Goal: Information Seeking & Learning: Learn about a topic

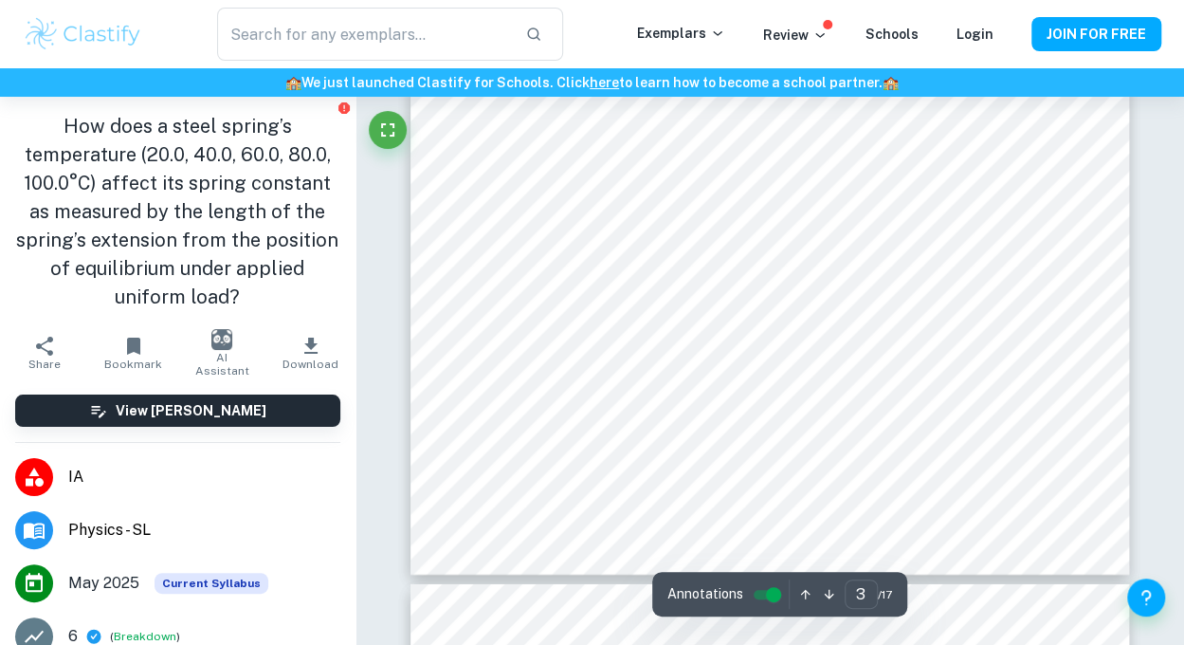
scroll to position [2354, 0]
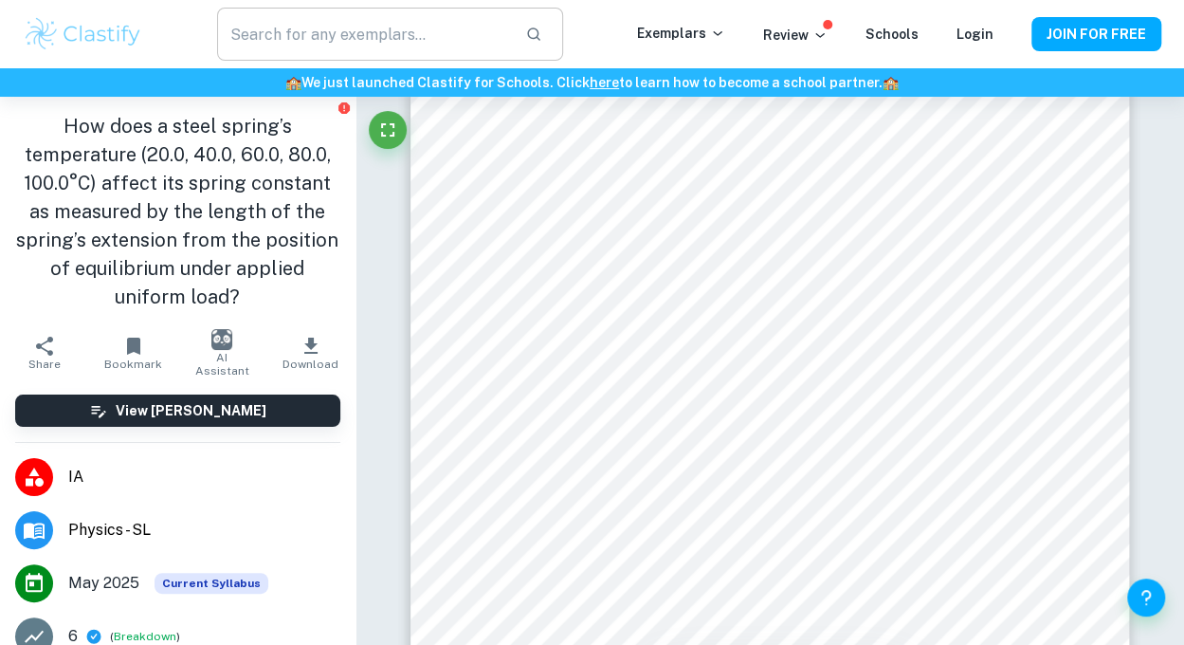
type input "2"
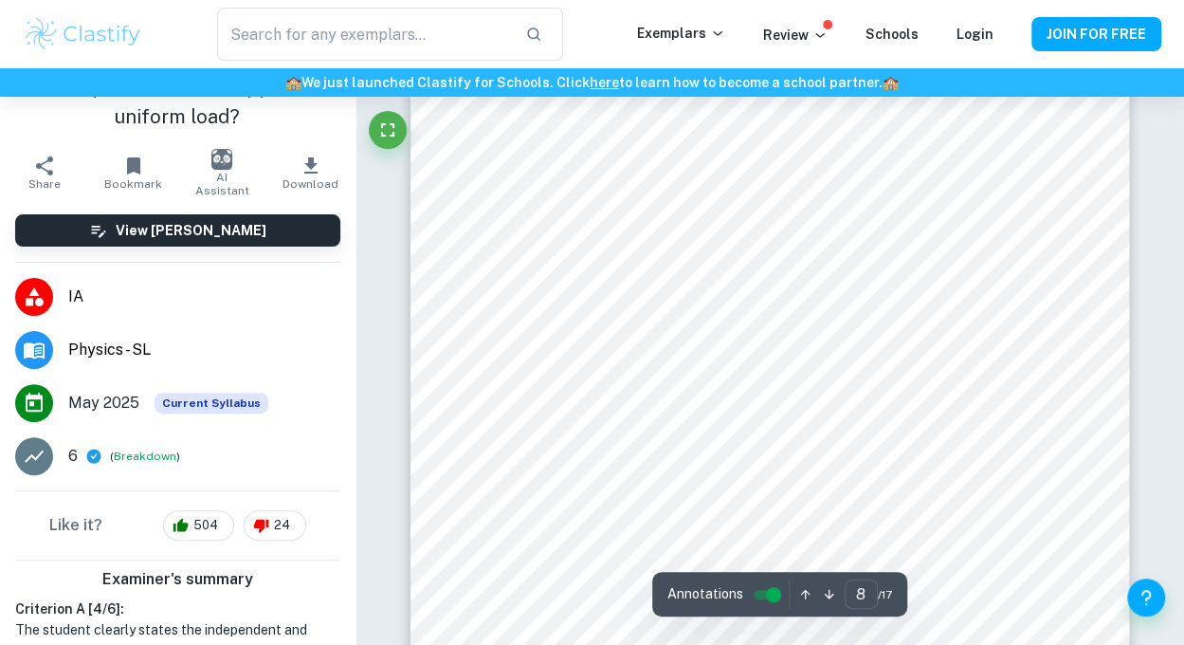
scroll to position [7916, 0]
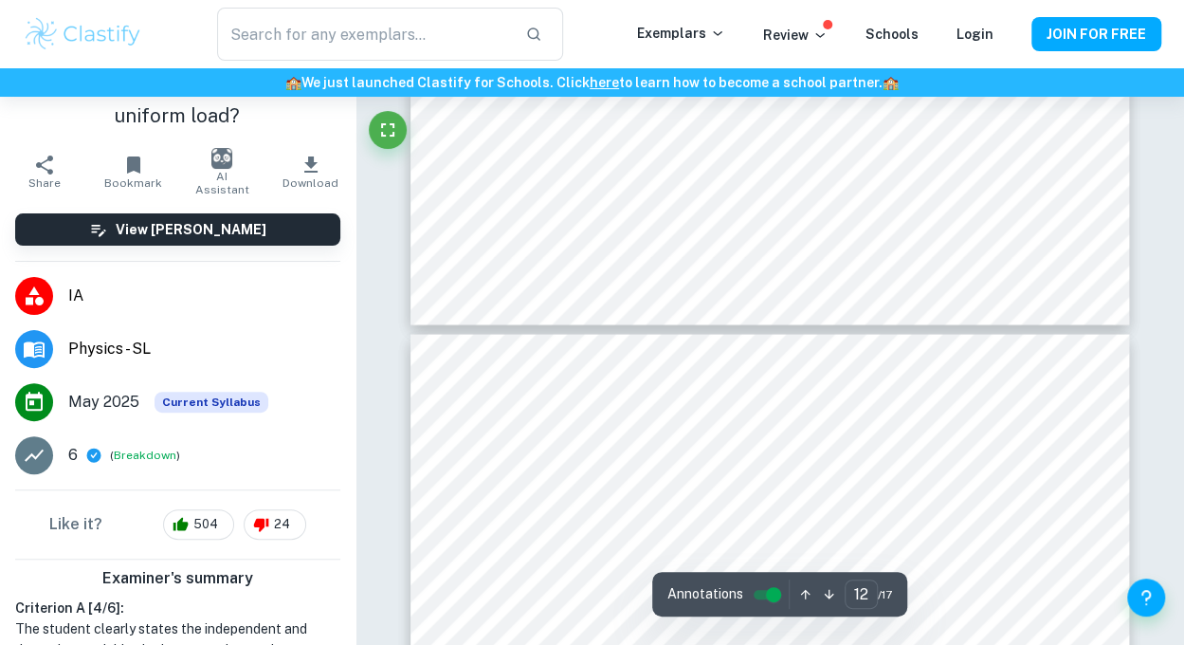
type input "13"
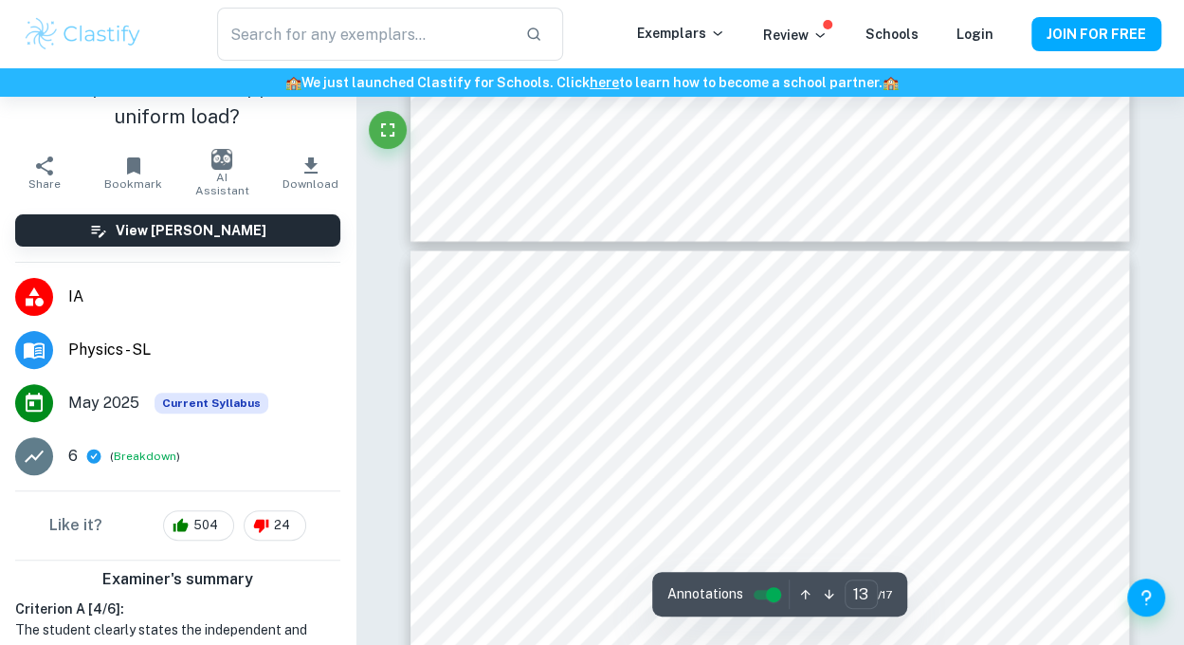
scroll to position [12528, 0]
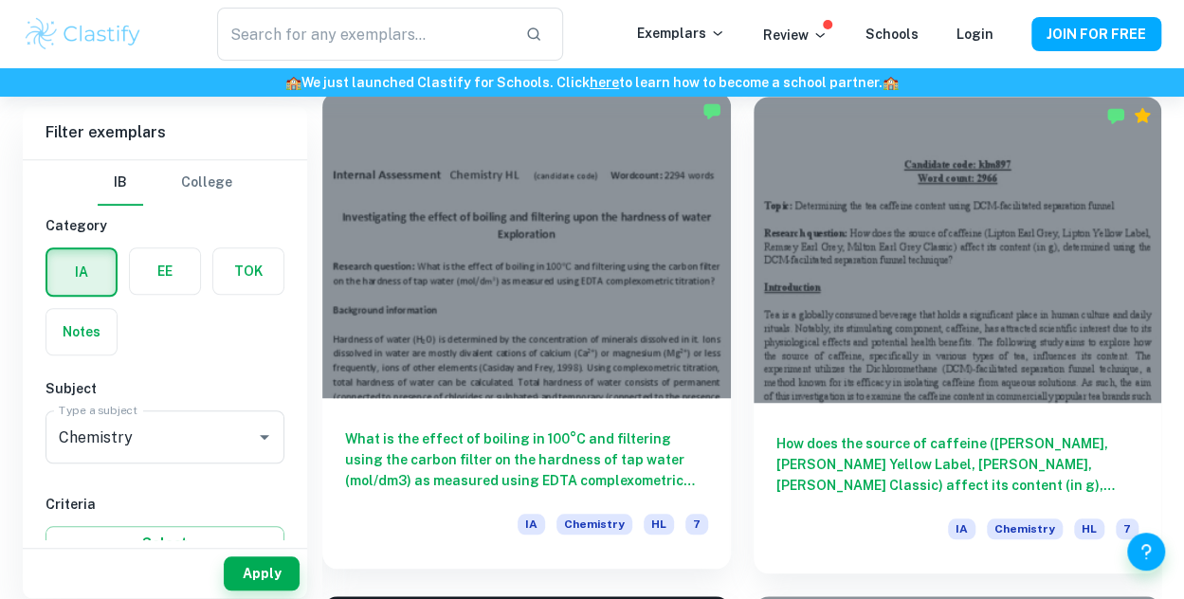
scroll to position [538, 0]
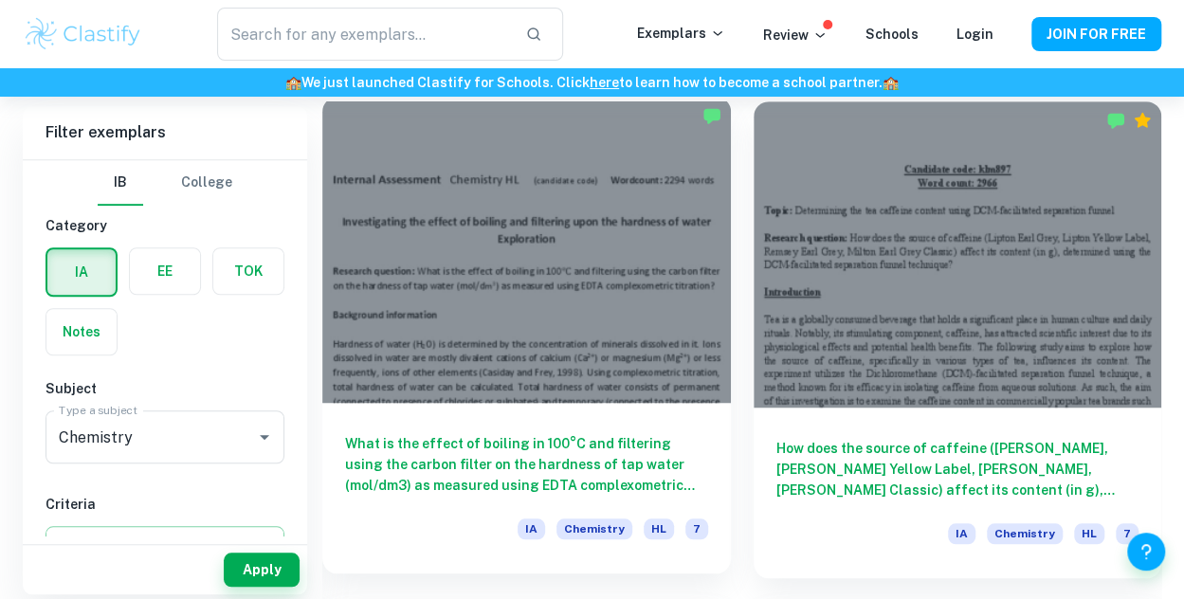
click at [530, 243] on div at bounding box center [526, 250] width 409 height 306
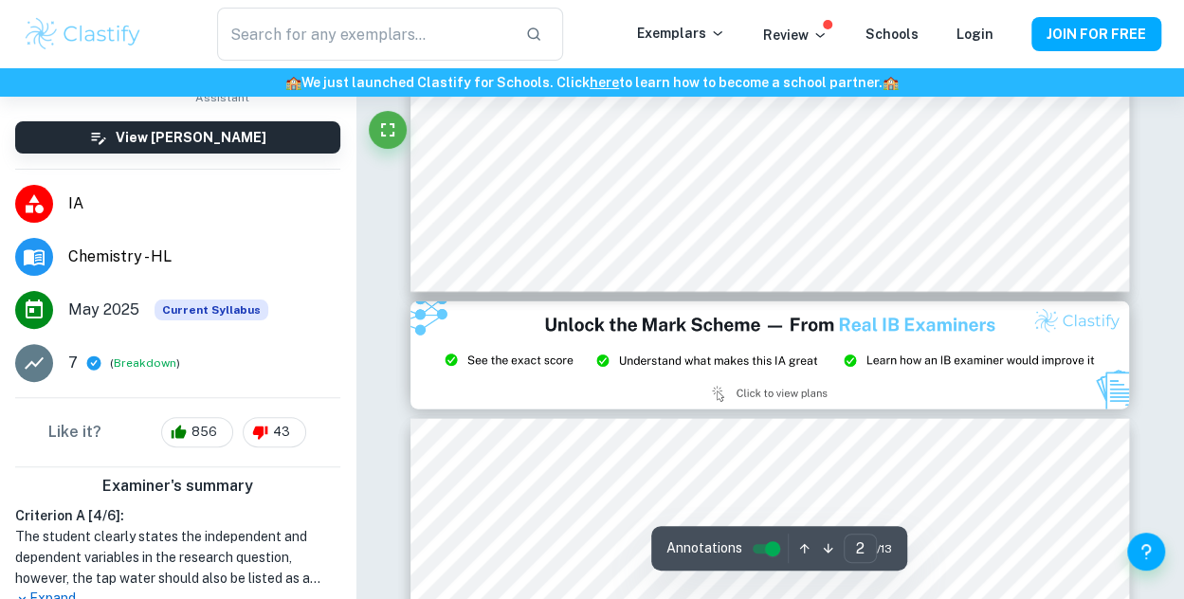
scroll to position [718, 0]
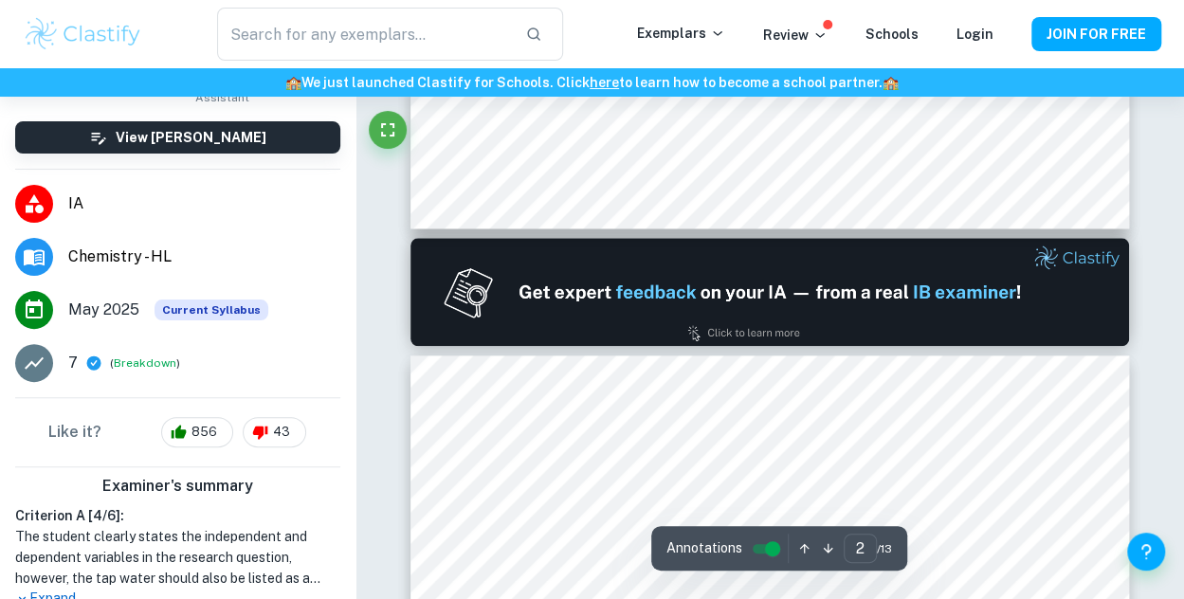
type input "1"
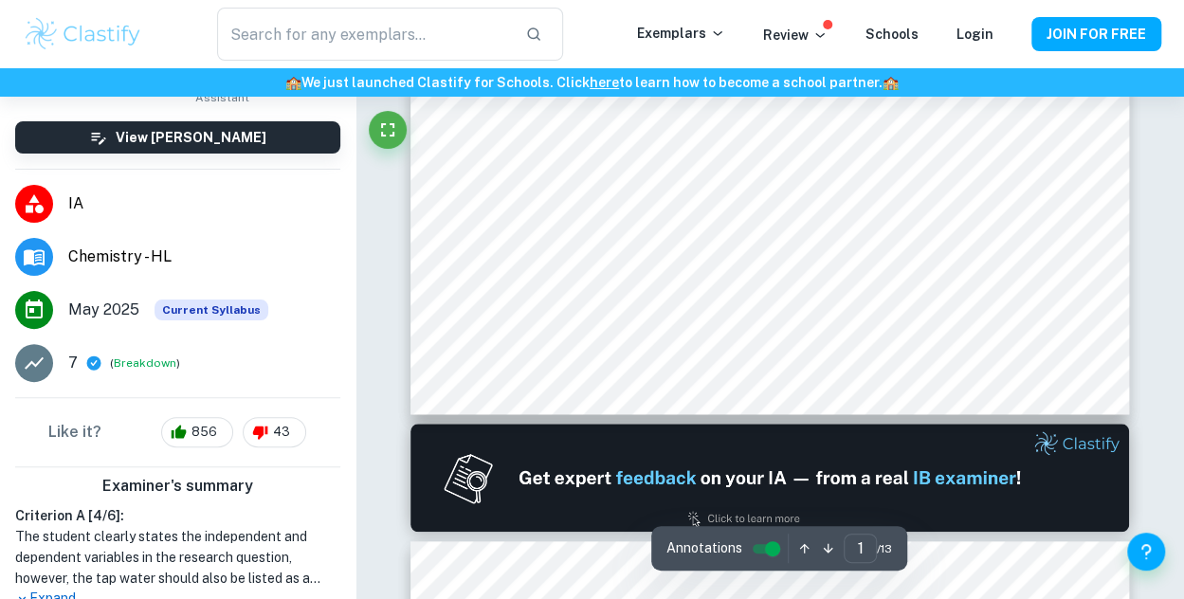
scroll to position [0, 0]
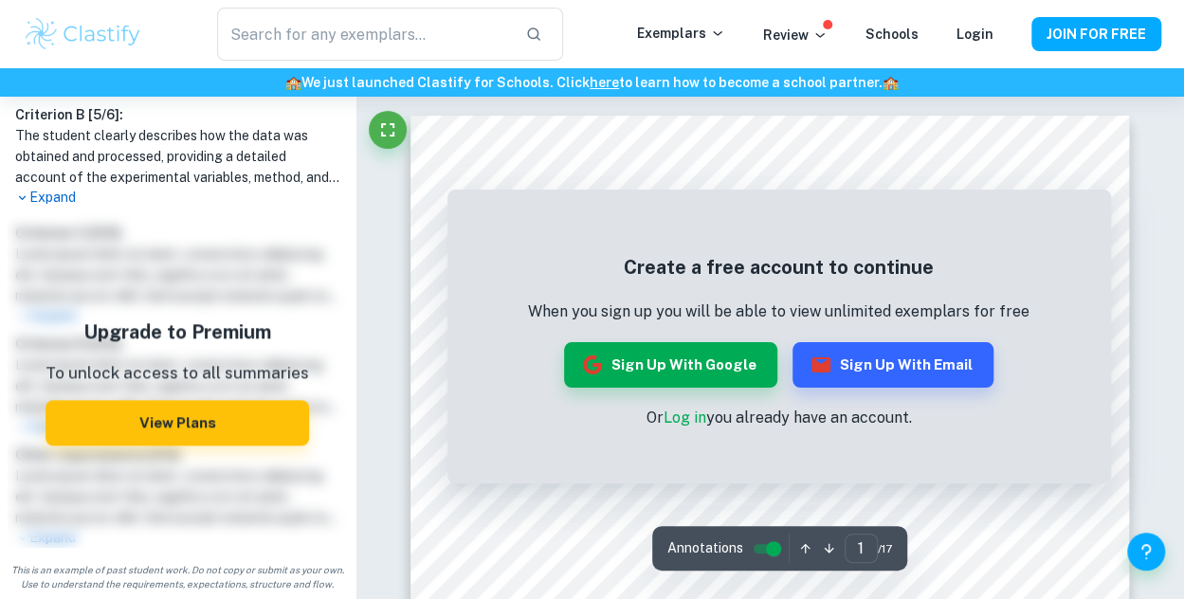
click at [872, 194] on div "Create a free account to continue When you sign up you will be able to view unl…" at bounding box center [779, 337] width 664 height 294
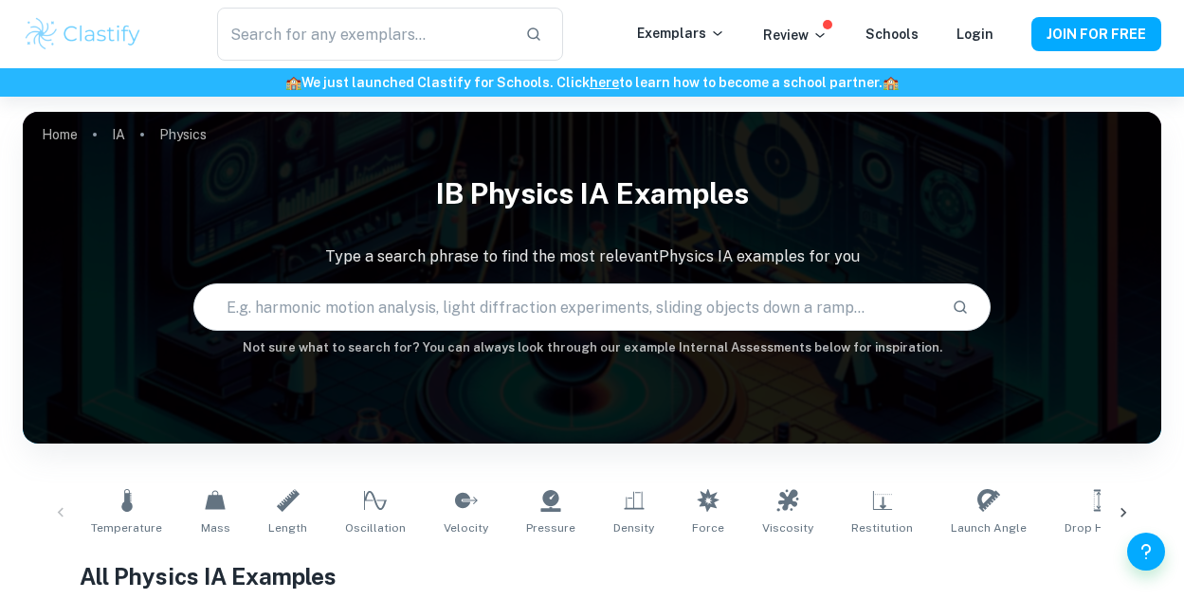
scroll to position [640, 0]
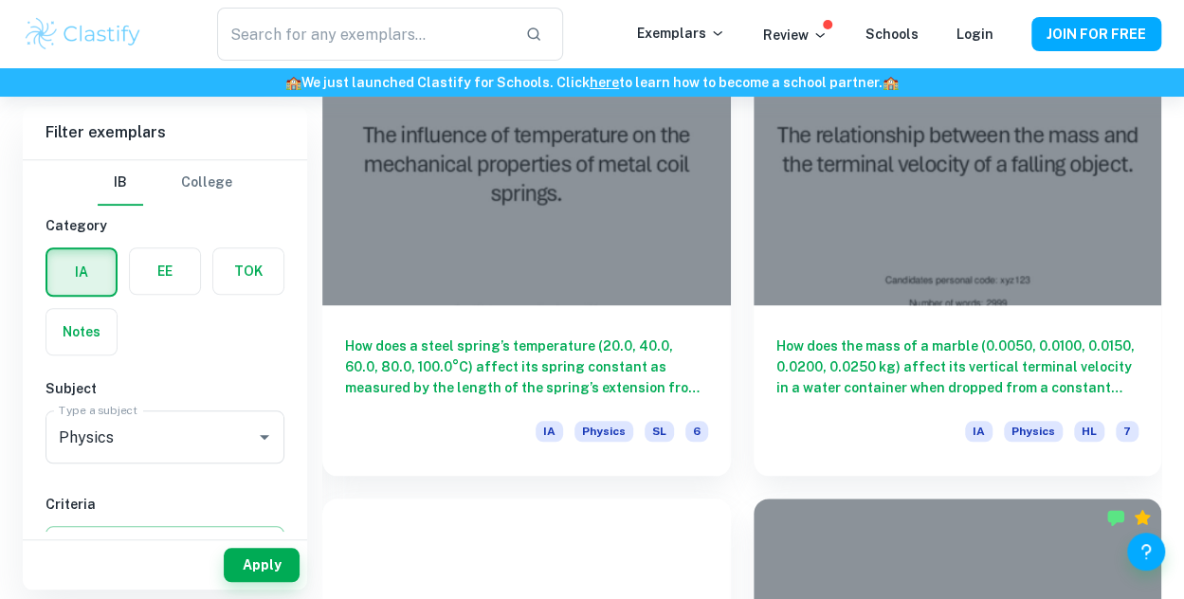
click at [546, 264] on div at bounding box center [526, 152] width 409 height 306
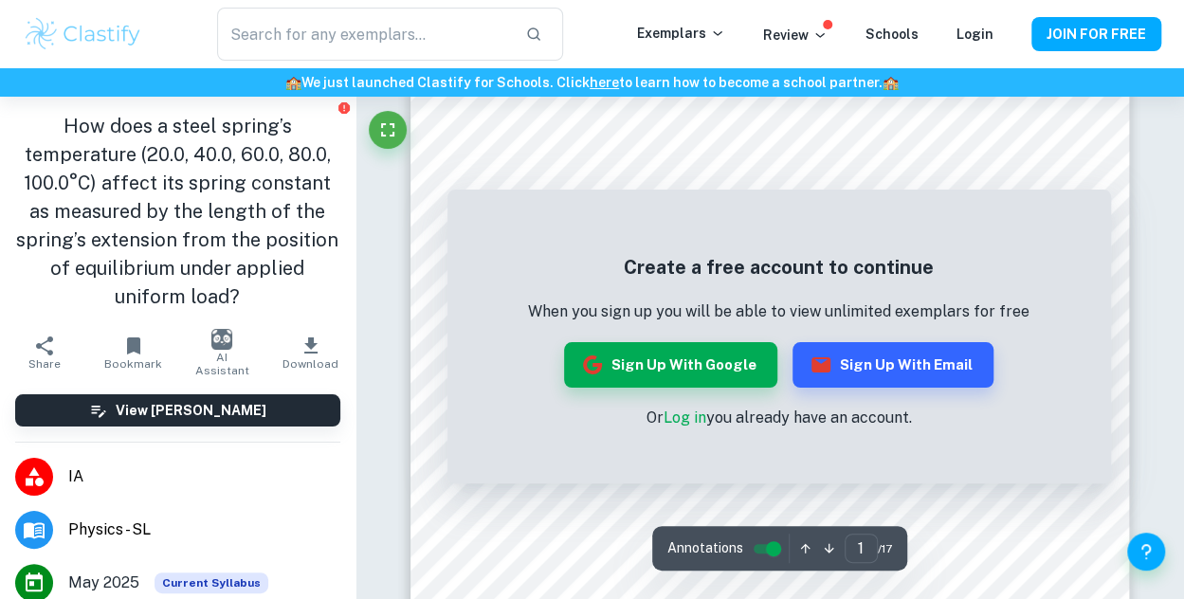
scroll to position [140, 0]
click at [692, 419] on link "Log in" at bounding box center [685, 418] width 43 height 18
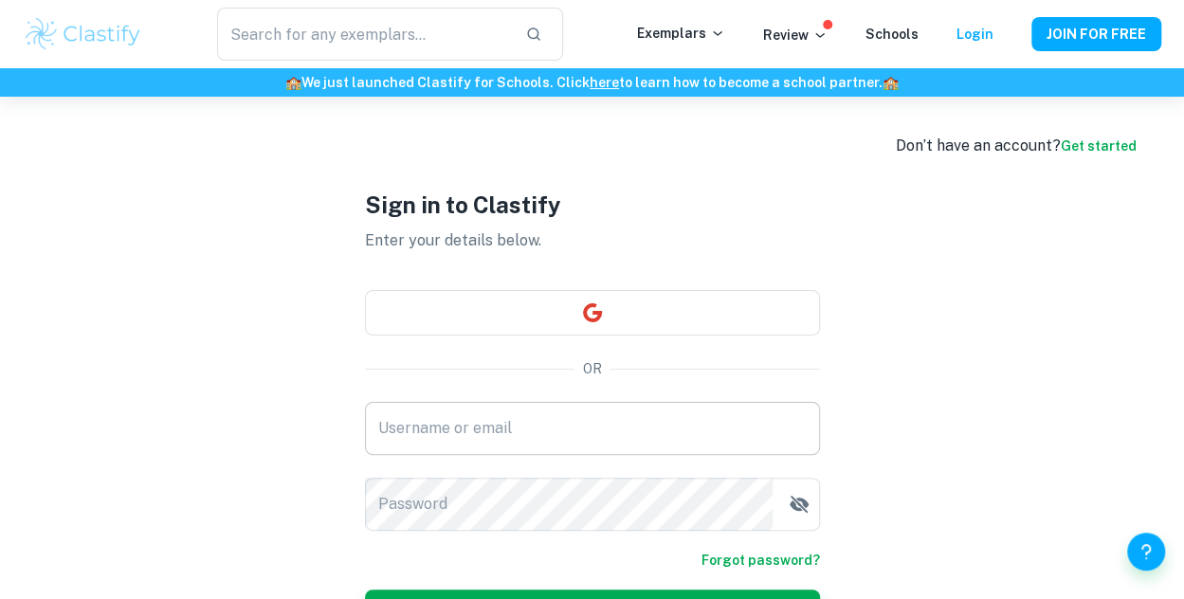
click at [574, 431] on input "Username or email" at bounding box center [592, 428] width 455 height 53
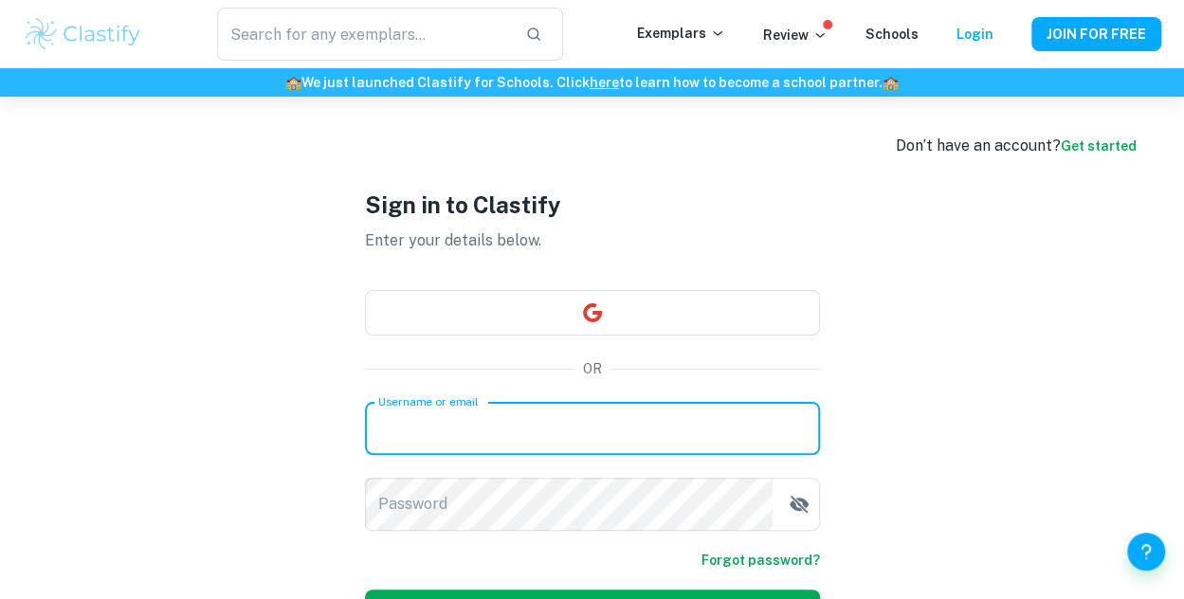
type input "gabriela.fauche1@gmail.com"
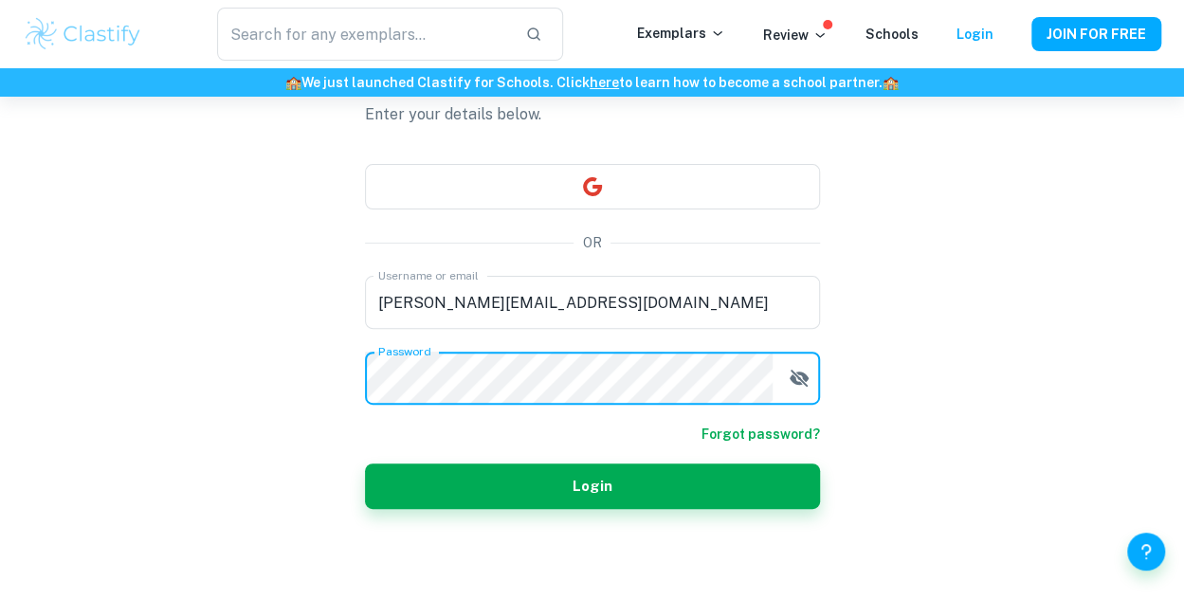
scroll to position [127, 0]
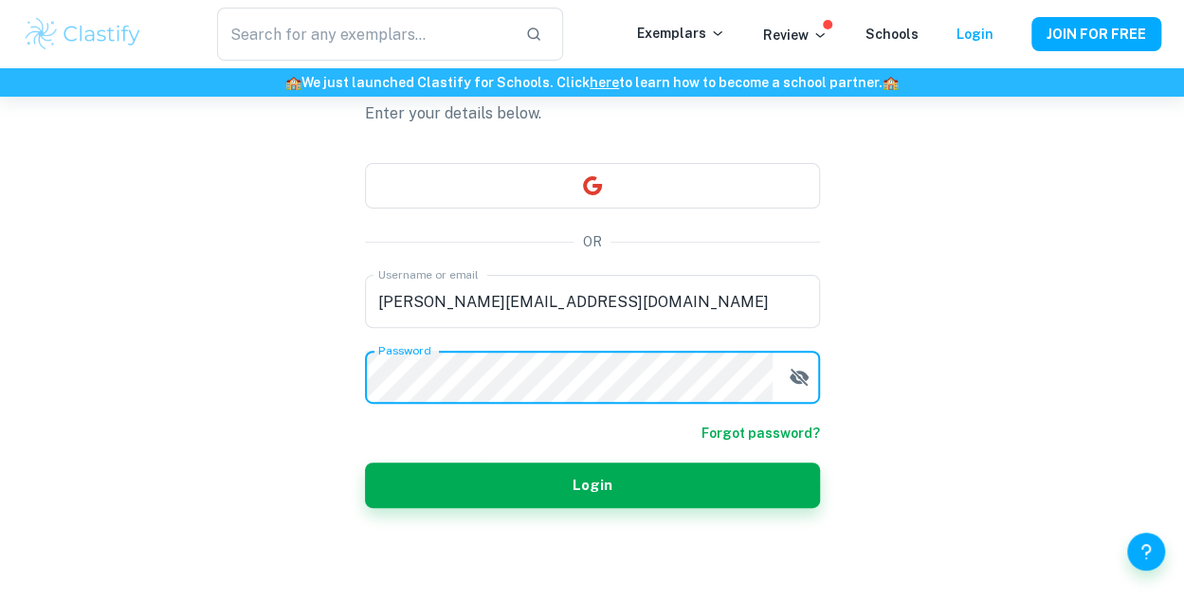
click at [791, 382] on icon "button" at bounding box center [799, 377] width 23 height 23
click at [365, 463] on button "Login" at bounding box center [592, 486] width 455 height 46
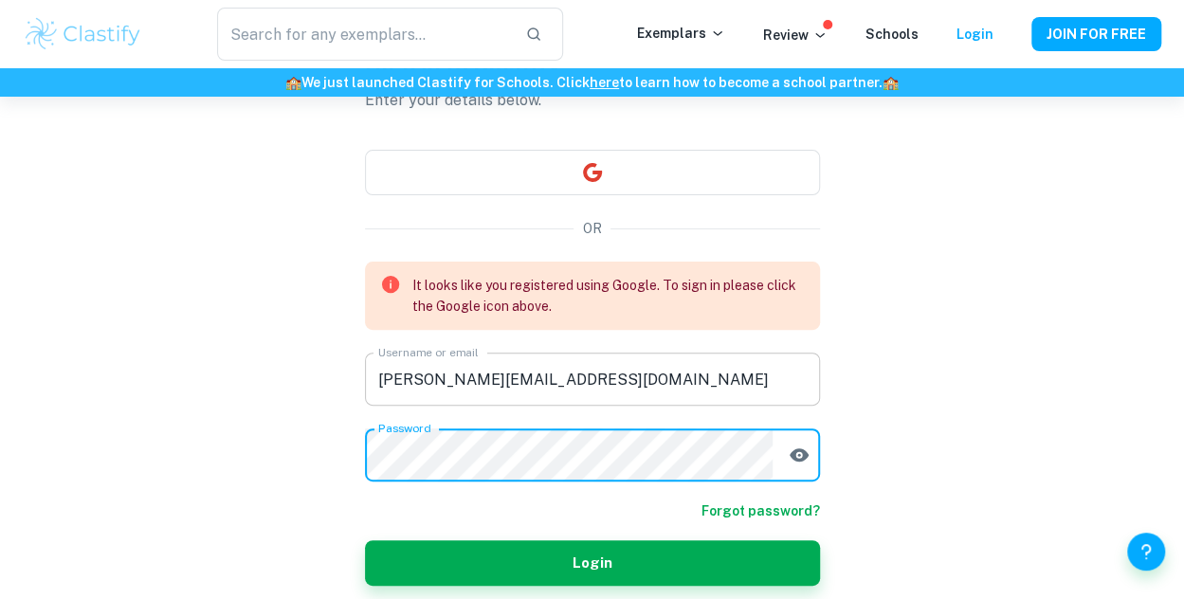
scroll to position [139, 0]
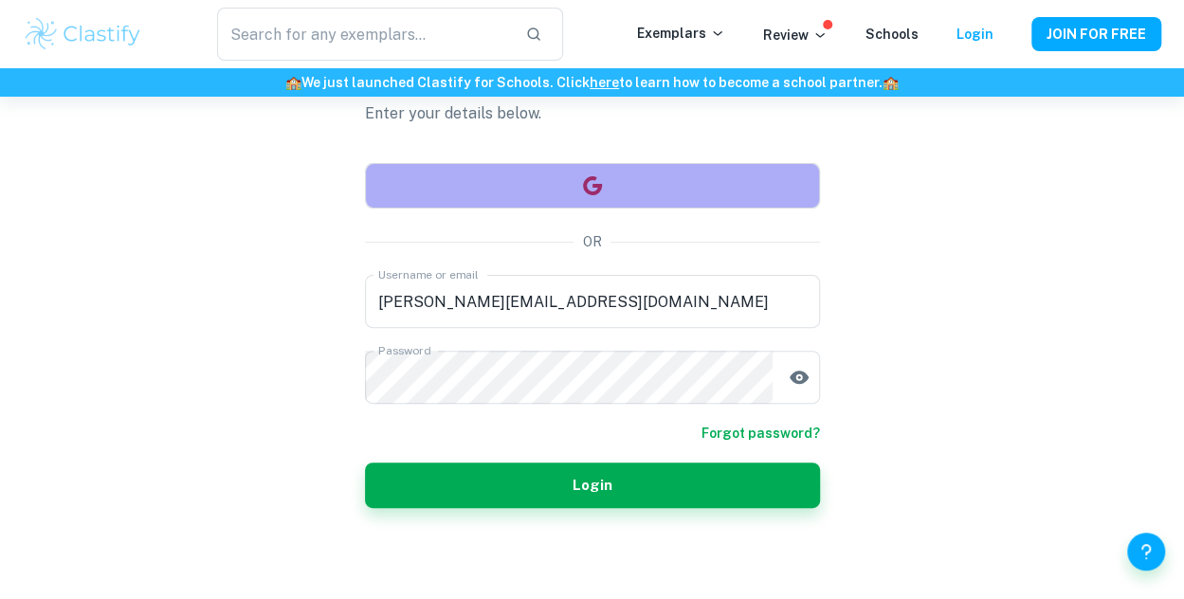
click at [582, 170] on button "button" at bounding box center [592, 186] width 455 height 46
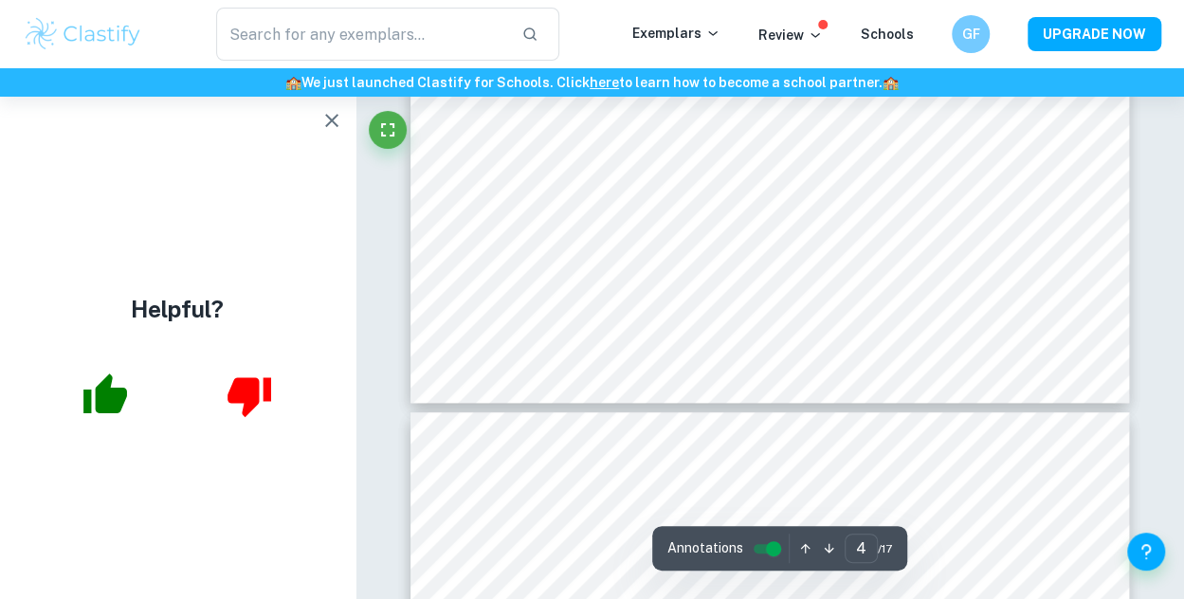
scroll to position [4043, 0]
click at [121, 381] on icon "button" at bounding box center [105, 395] width 47 height 47
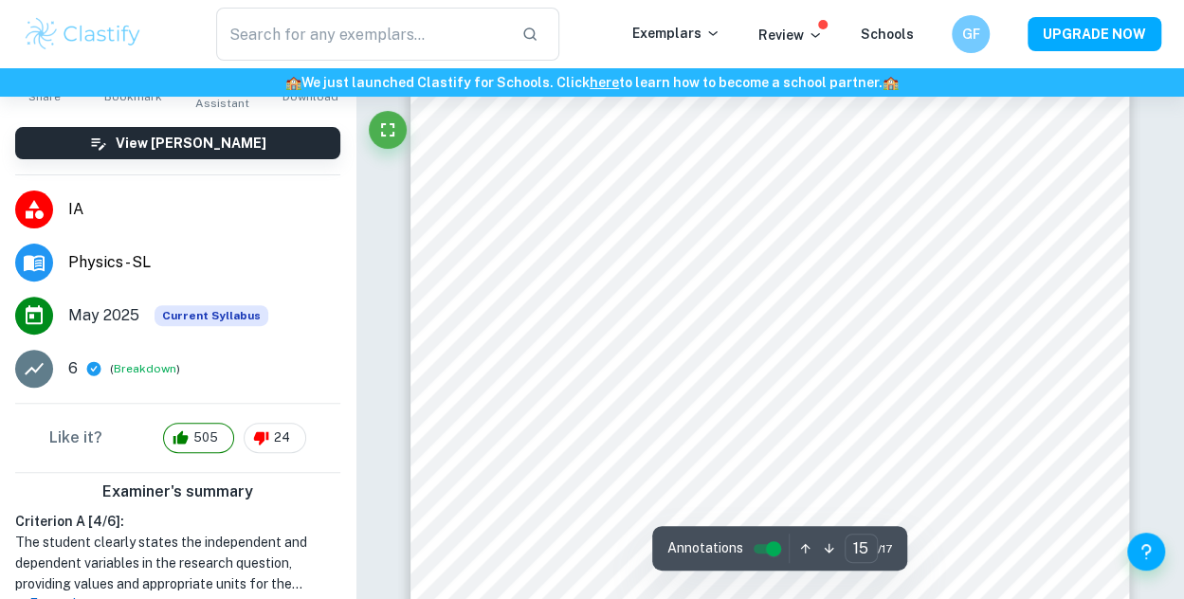
scroll to position [14978, 0]
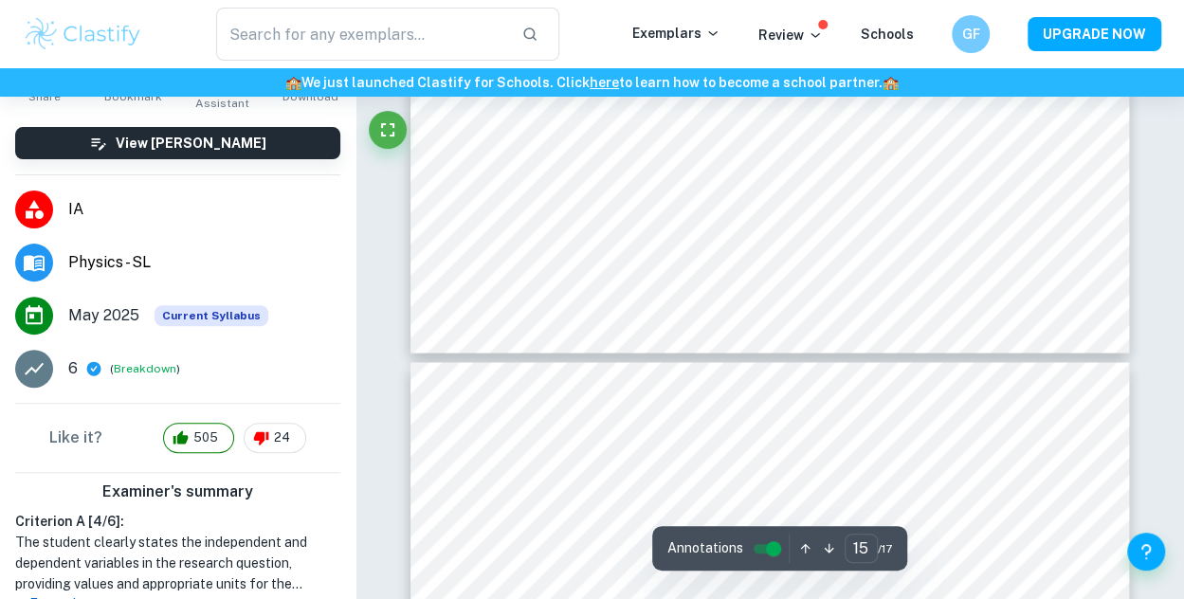
type input "16"
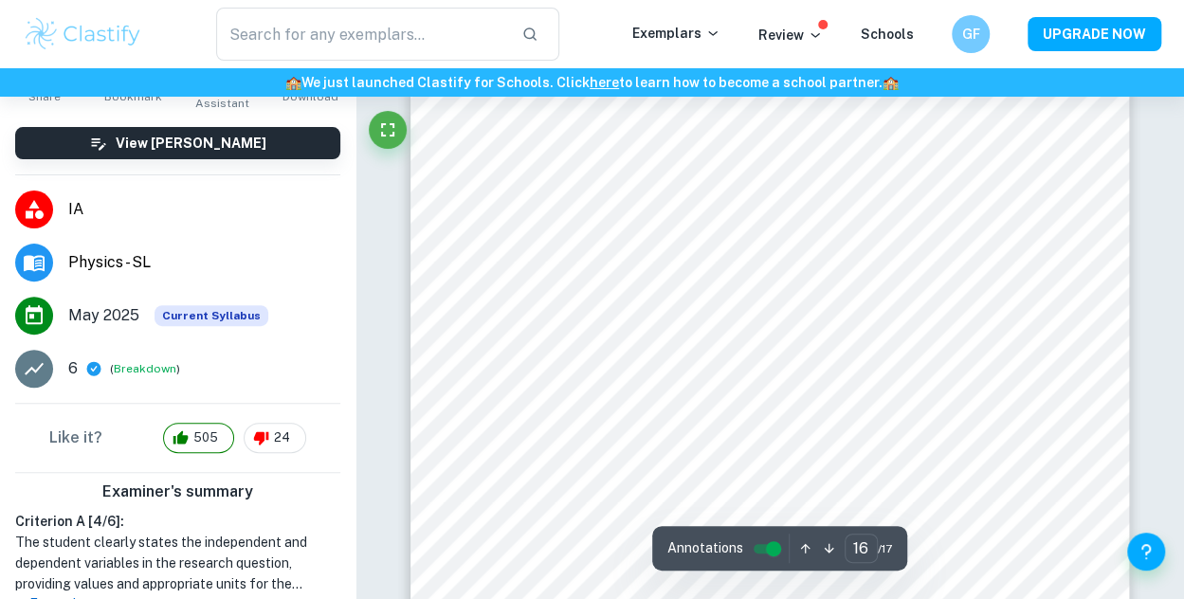
scroll to position [15938, 0]
